Goal: Information Seeking & Learning: Learn about a topic

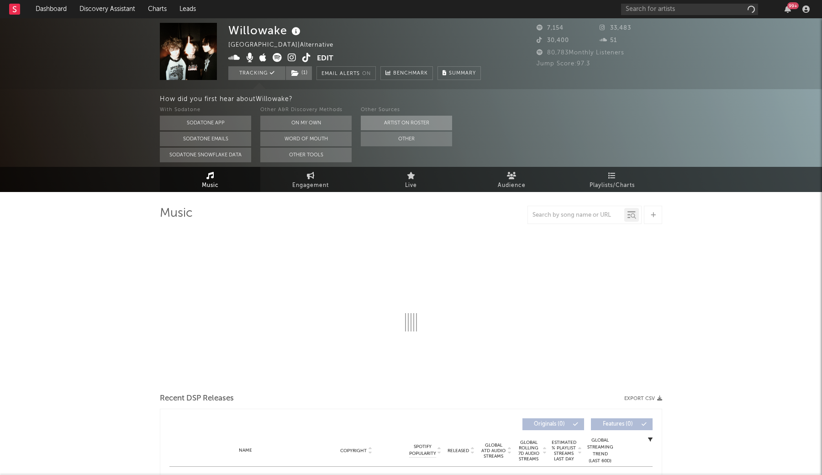
select select "1w"
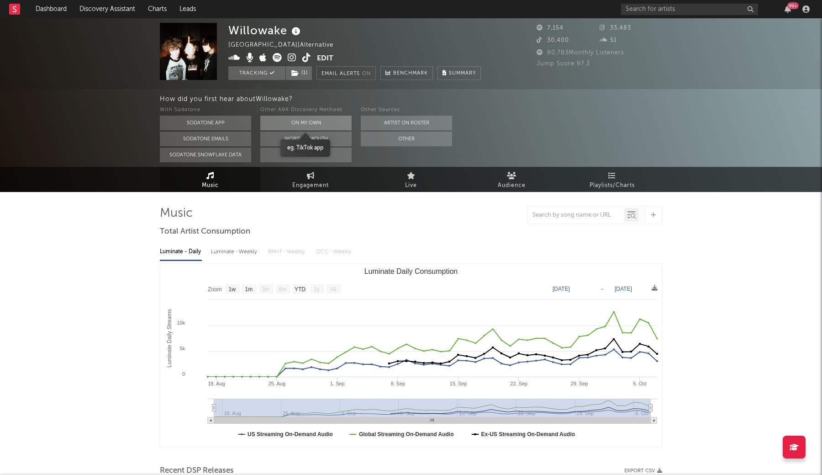
click at [340, 125] on button "On My Own" at bounding box center [305, 123] width 91 height 15
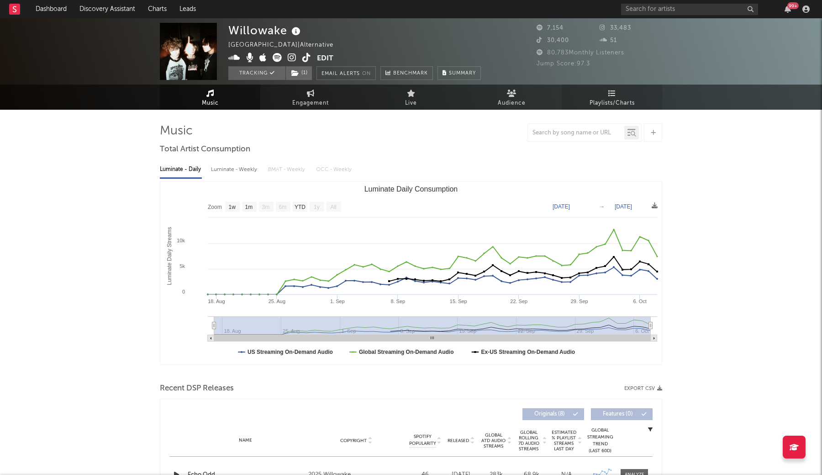
click at [598, 95] on link "Playlists/Charts" at bounding box center [612, 97] width 101 height 25
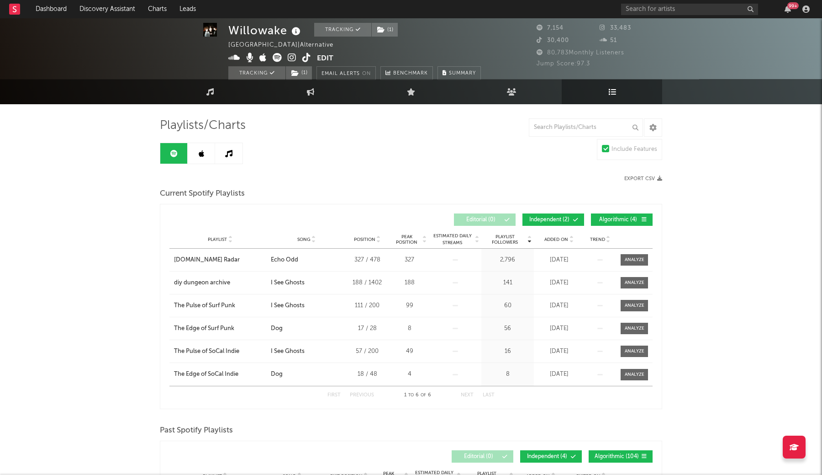
scroll to position [11, 0]
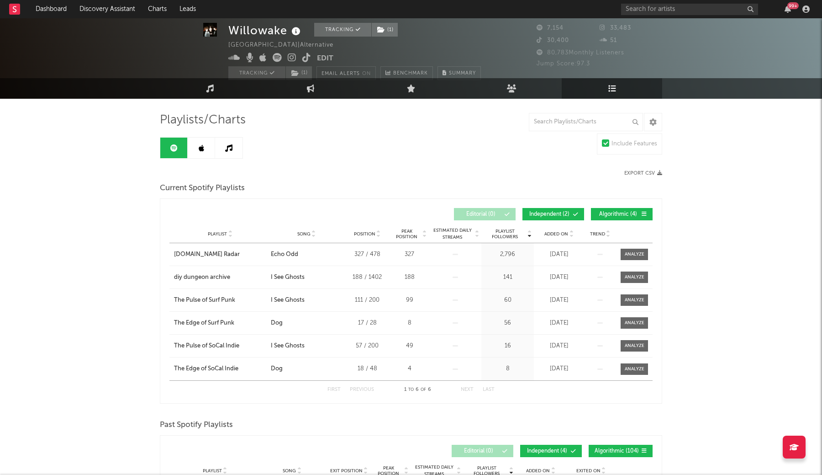
click at [212, 146] on link at bounding box center [201, 148] width 27 height 21
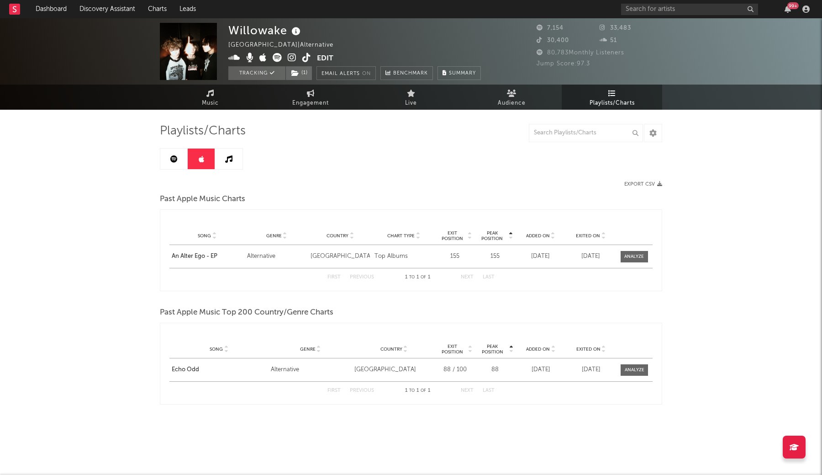
click at [227, 153] on link at bounding box center [228, 158] width 27 height 21
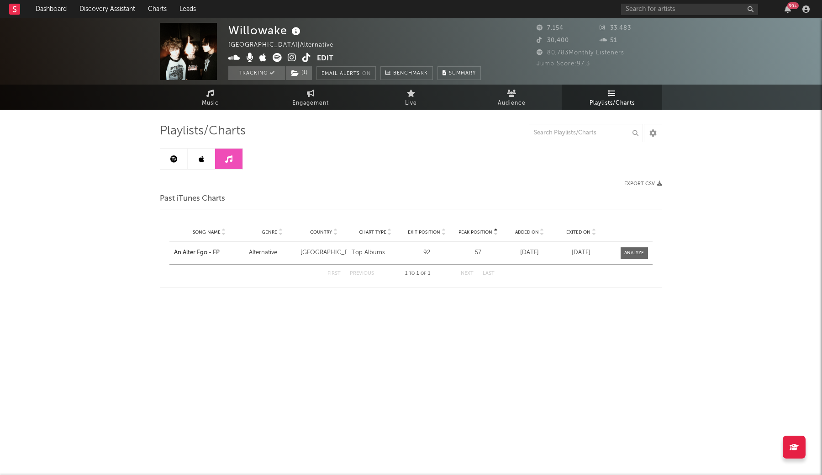
click at [168, 163] on link at bounding box center [173, 158] width 27 height 21
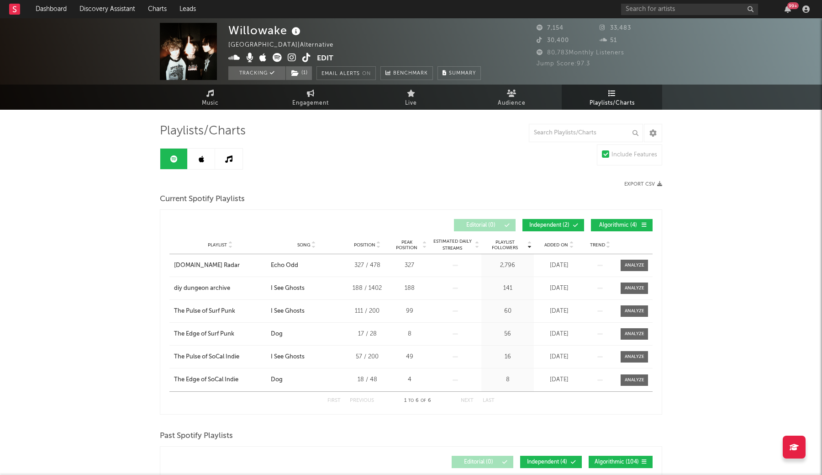
click at [204, 153] on link at bounding box center [201, 158] width 27 height 21
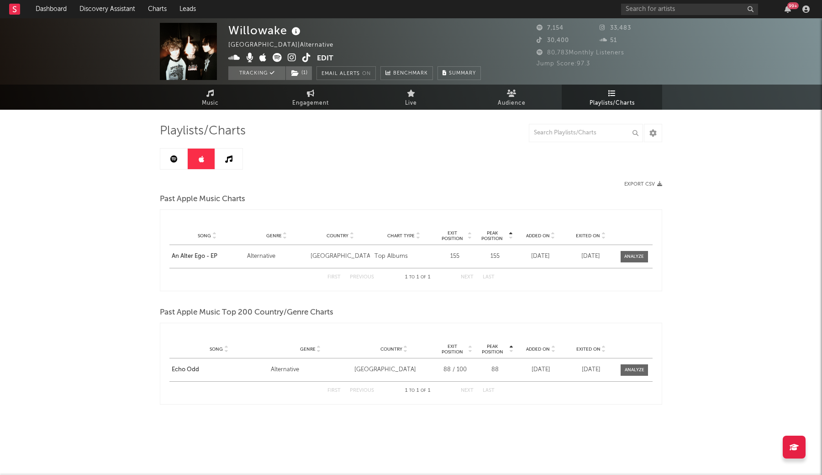
click at [228, 163] on link at bounding box center [228, 158] width 27 height 21
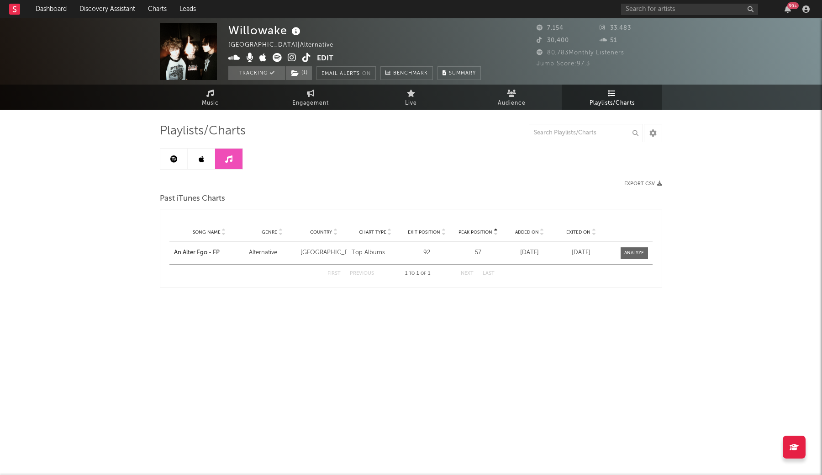
click at [168, 152] on link at bounding box center [173, 158] width 27 height 21
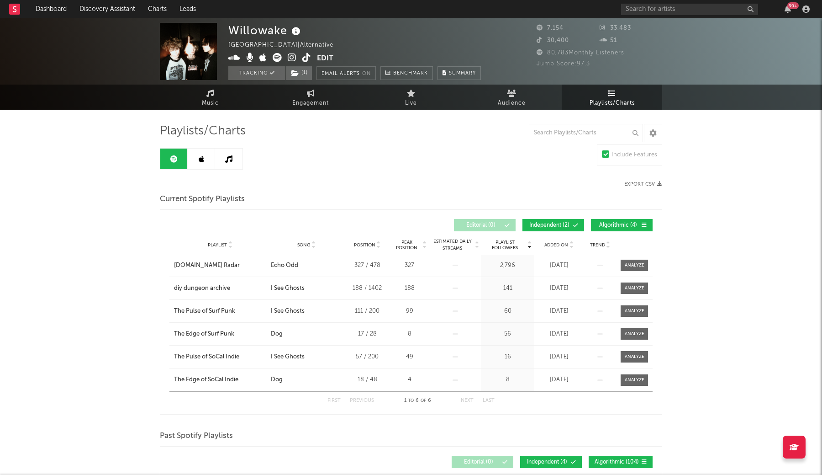
click at [554, 243] on span "Added On" at bounding box center [557, 244] width 24 height 5
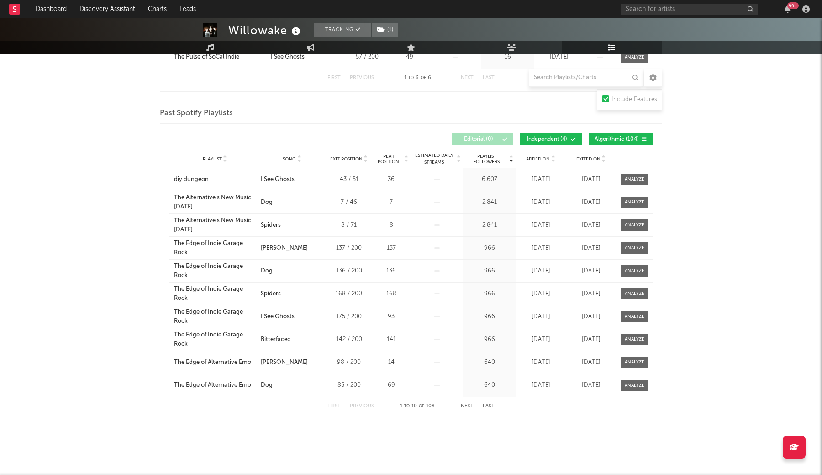
scroll to position [323, 0]
click at [587, 152] on div "Playlist City Song Exit Position Peak Position Estimated Daily Streams Playlist…" at bounding box center [410, 159] width 483 height 18
click at [587, 157] on span "Exited On" at bounding box center [589, 158] width 24 height 5
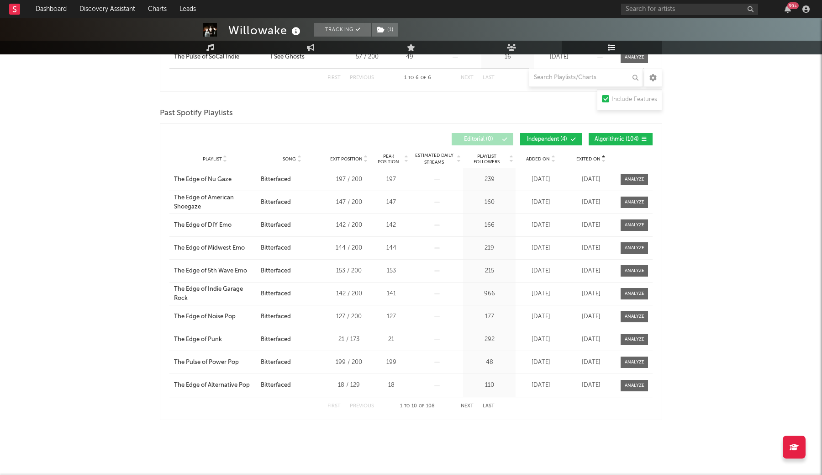
click at [587, 157] on span "Exited On" at bounding box center [589, 158] width 24 height 5
